Goal: Transaction & Acquisition: Subscribe to service/newsletter

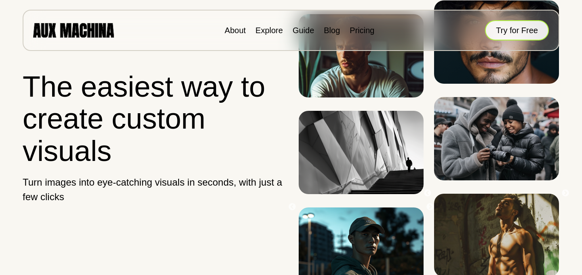
click at [525, 30] on button "Try for Free" at bounding box center [517, 30] width 64 height 20
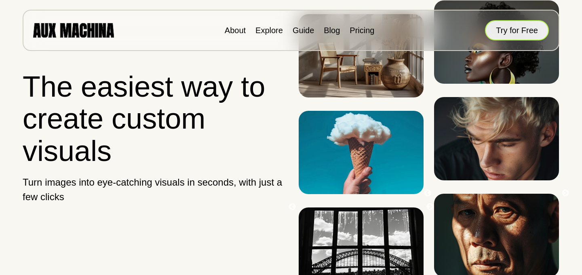
click at [511, 27] on div "About Explore Guide Blog Pricing Try for Free" at bounding box center [291, 30] width 537 height 41
